Goal: Task Accomplishment & Management: Use online tool/utility

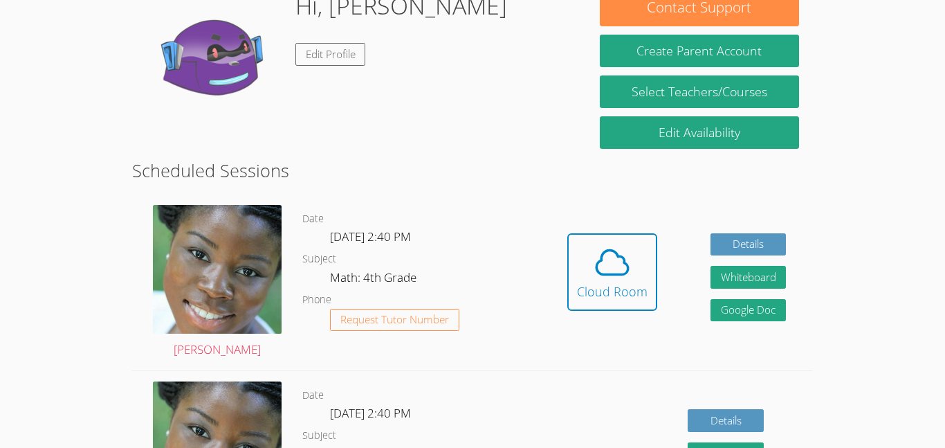
scroll to position [242, 0]
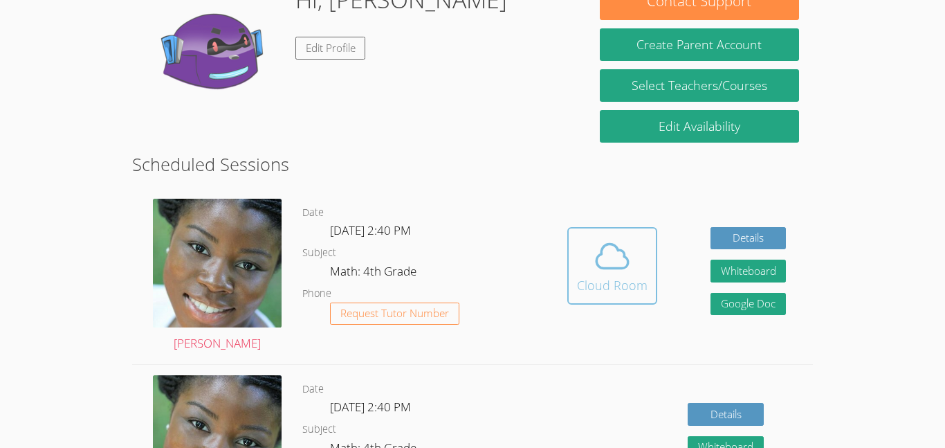
click at [626, 276] on div "Cloud Room" at bounding box center [612, 284] width 71 height 19
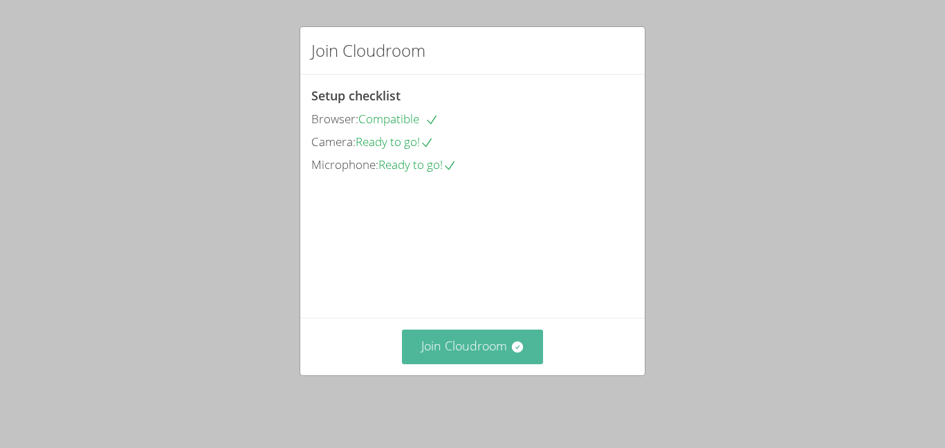
click at [500, 358] on button "Join Cloudroom" at bounding box center [473, 346] width 142 height 34
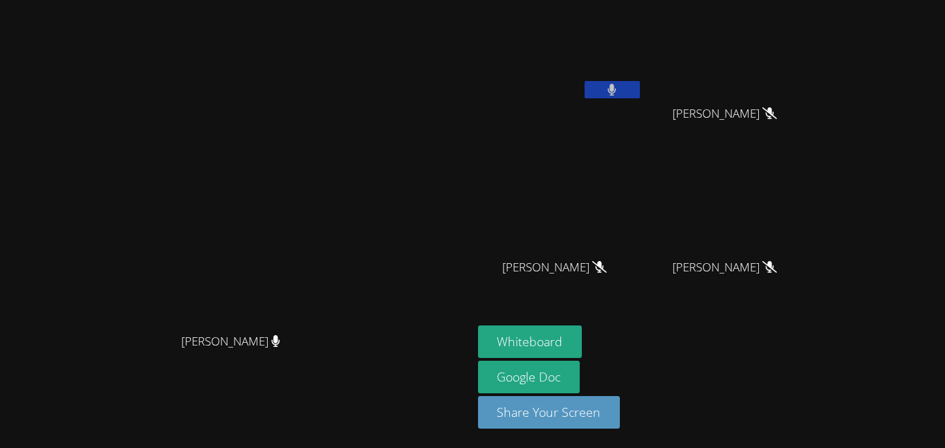
click at [640, 89] on button at bounding box center [612, 89] width 55 height 17
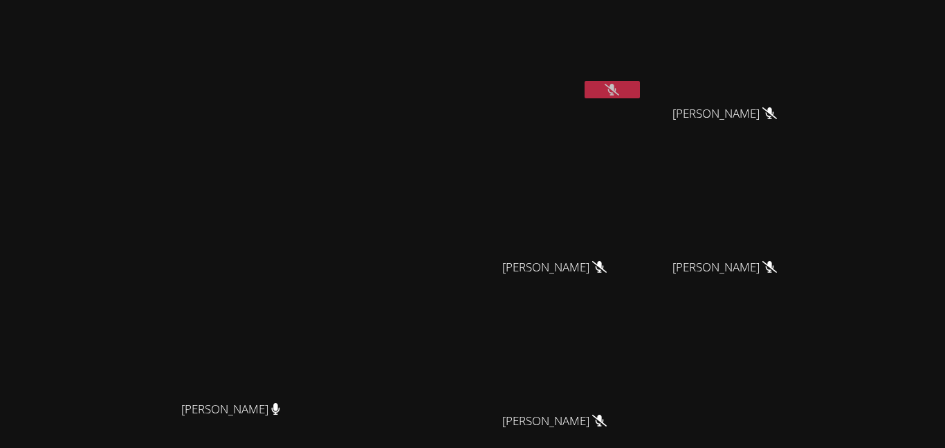
scroll to position [136, 0]
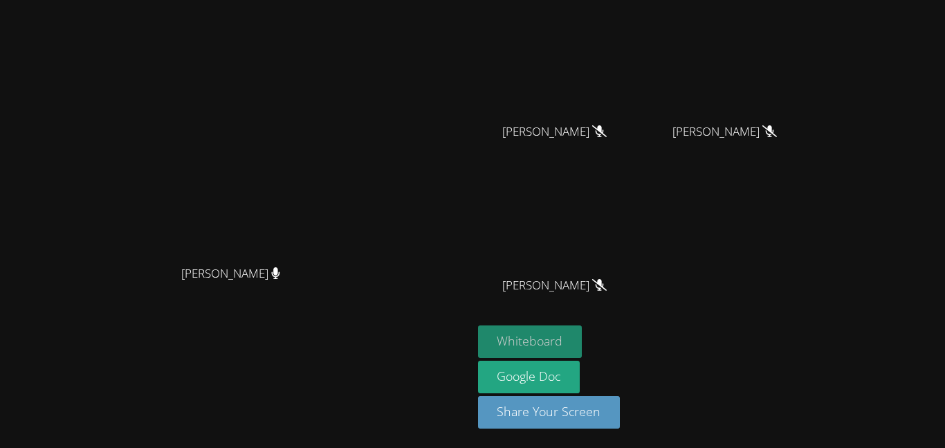
click at [583, 342] on button "Whiteboard" at bounding box center [530, 341] width 104 height 33
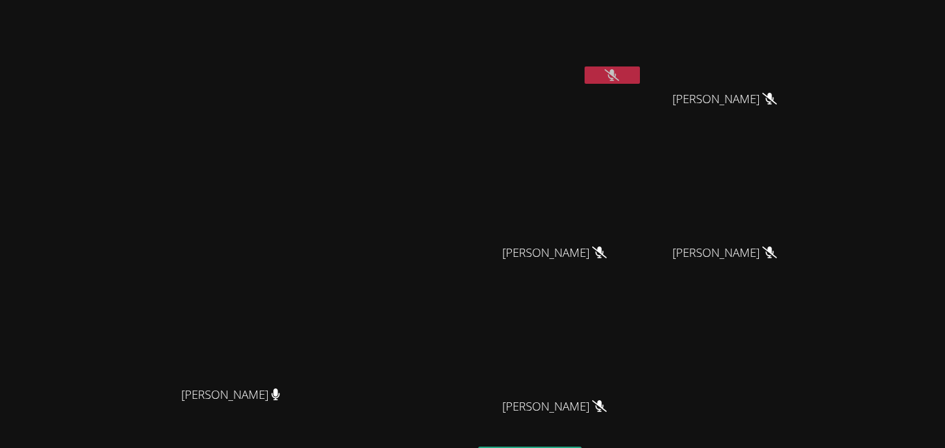
scroll to position [0, 0]
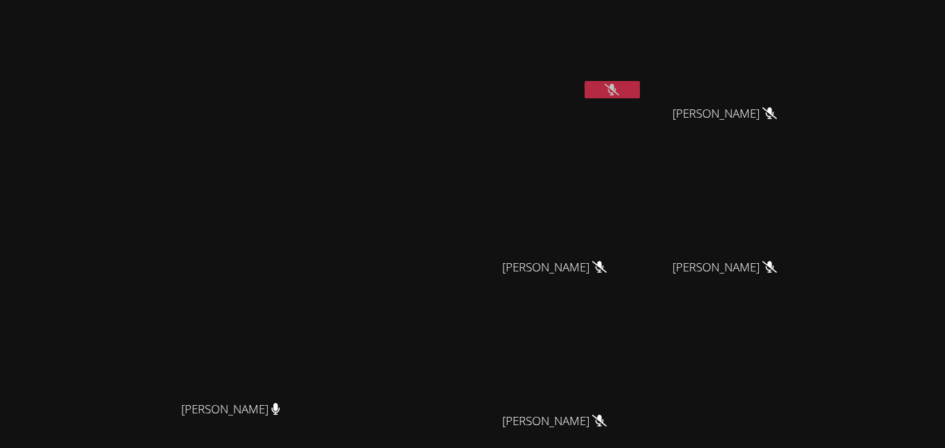
click at [619, 90] on icon at bounding box center [612, 90] width 15 height 12
click at [640, 89] on button at bounding box center [612, 89] width 55 height 17
click at [585, 81] on button at bounding box center [612, 89] width 55 height 17
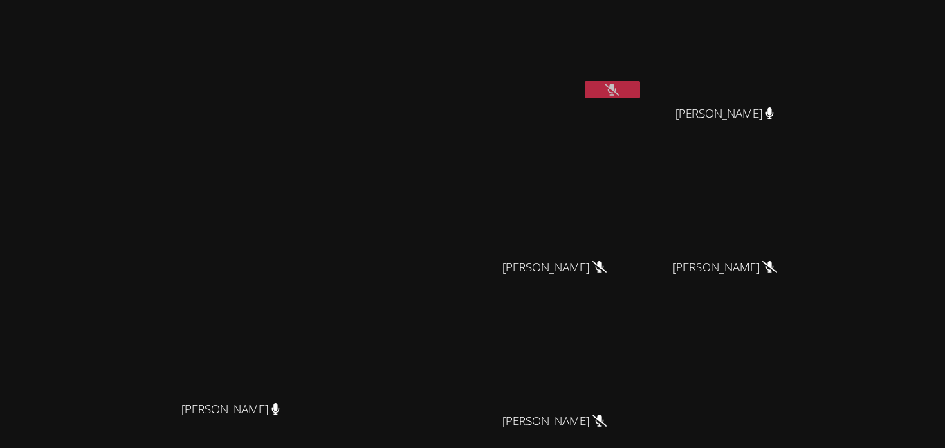
click at [640, 84] on button at bounding box center [612, 89] width 55 height 17
click at [640, 91] on button at bounding box center [612, 89] width 55 height 17
click at [619, 94] on icon at bounding box center [612, 90] width 15 height 12
click at [643, 80] on video at bounding box center [560, 52] width 165 height 93
click at [616, 94] on icon at bounding box center [611, 90] width 9 height 12
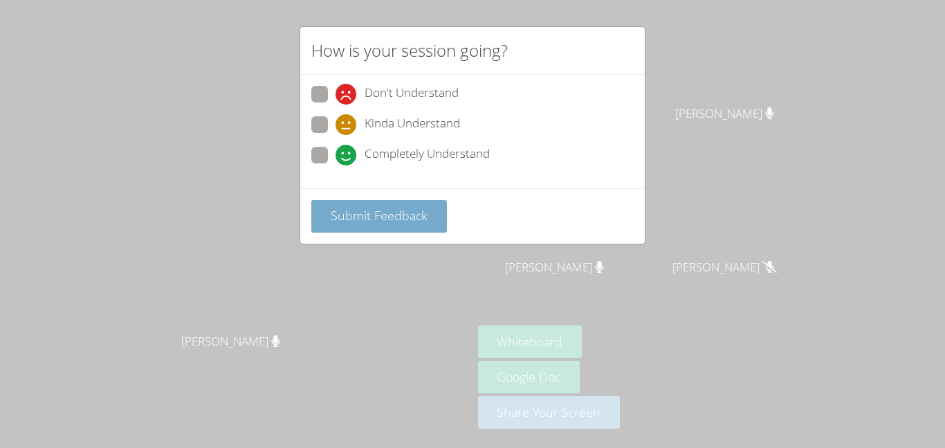
click at [369, 215] on span "Submit Feedback" at bounding box center [379, 215] width 97 height 17
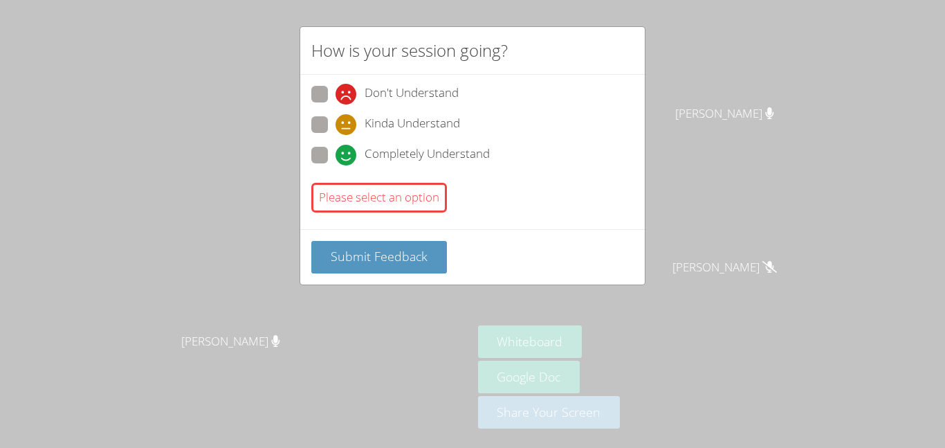
click at [347, 161] on icon at bounding box center [346, 155] width 21 height 21
click at [347, 158] on input "Completely Understand" at bounding box center [342, 153] width 12 height 12
radio input "true"
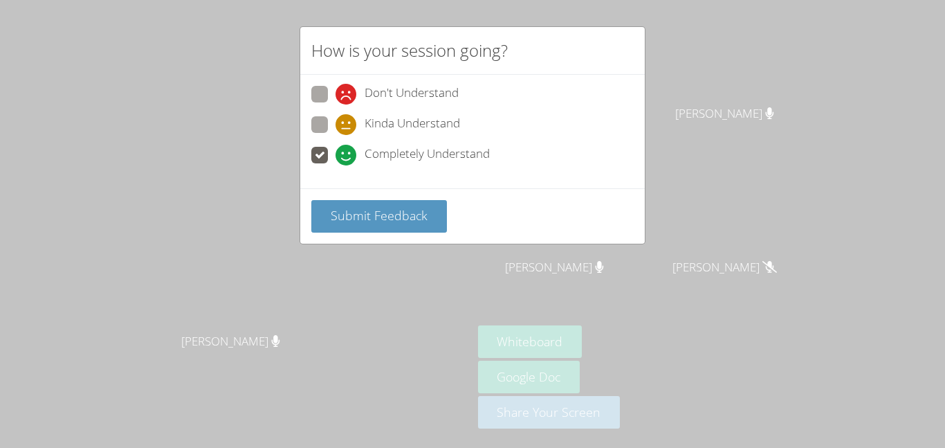
click at [351, 112] on div "Don't Understand Kinda Understand Completely Understand" at bounding box center [472, 129] width 322 height 86
click at [351, 123] on icon at bounding box center [346, 124] width 21 height 21
click at [347, 123] on input "Kinda Understand" at bounding box center [342, 122] width 12 height 12
radio input "true"
click at [342, 100] on icon at bounding box center [346, 94] width 21 height 21
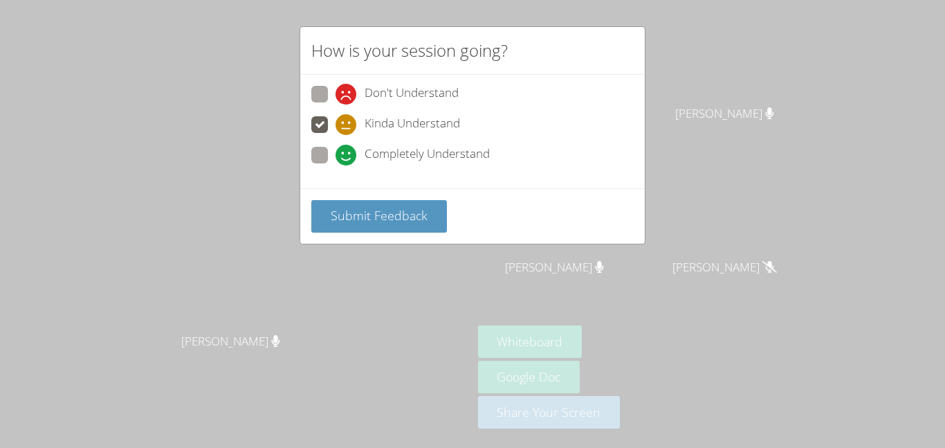
click at [342, 98] on input "Don't Understand" at bounding box center [342, 92] width 12 height 12
radio input "true"
click at [338, 125] on icon at bounding box center [346, 124] width 21 height 21
click at [338, 125] on input "Kinda Understand" at bounding box center [342, 122] width 12 height 12
radio input "true"
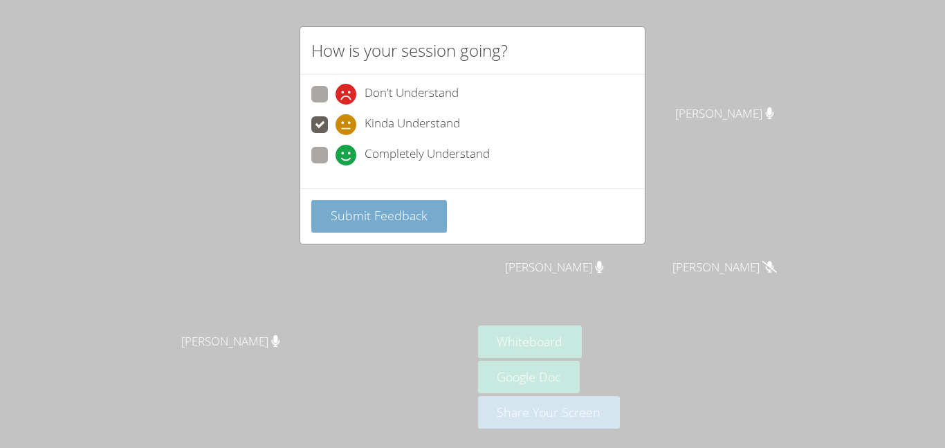
click at [365, 206] on button "Submit Feedback" at bounding box center [379, 216] width 136 height 33
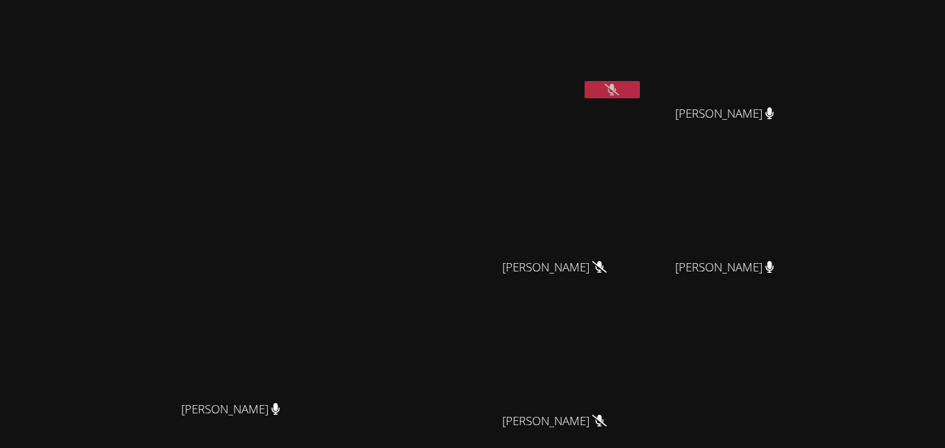
click at [619, 86] on icon at bounding box center [612, 90] width 15 height 12
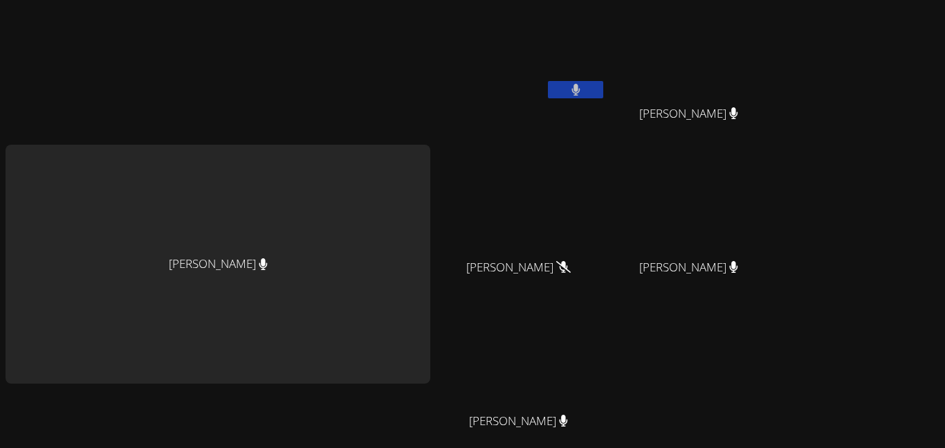
click at [559, 98] on button at bounding box center [575, 89] width 55 height 17
